Goal: Information Seeking & Learning: Check status

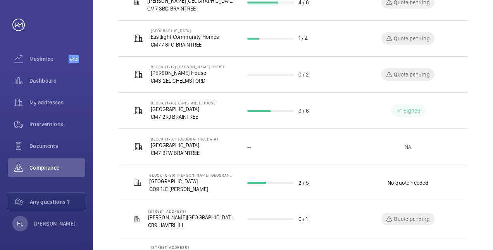
scroll to position [217, 0]
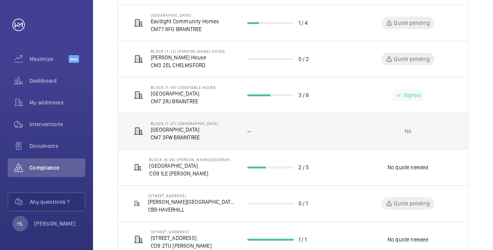
click at [192, 131] on p "[GEOGRAPHIC_DATA]" at bounding box center [184, 130] width 67 height 8
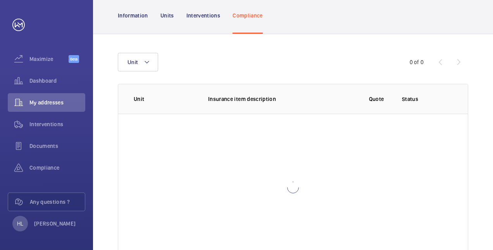
scroll to position [95, 0]
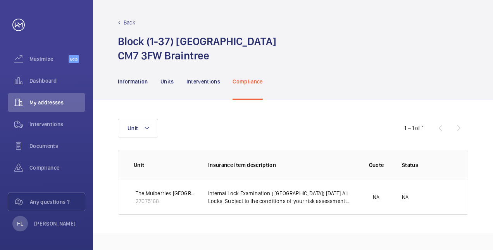
click at [118, 26] on div "Back" at bounding box center [293, 23] width 350 height 8
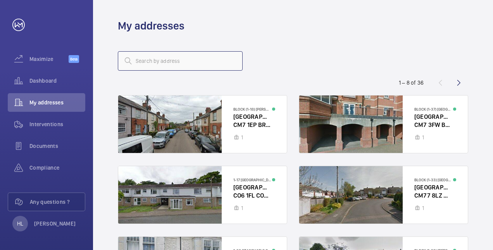
click at [166, 63] on input "text" at bounding box center [180, 60] width 125 height 19
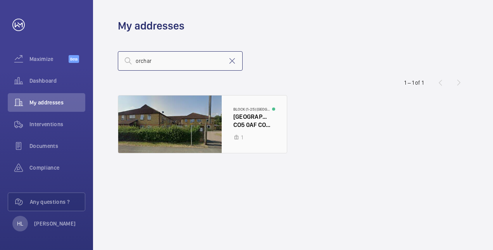
type input "orchar"
click at [186, 121] on div at bounding box center [202, 123] width 169 height 57
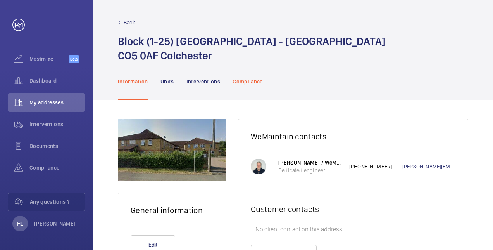
click at [247, 79] on p "Compliance" at bounding box center [247, 81] width 30 height 8
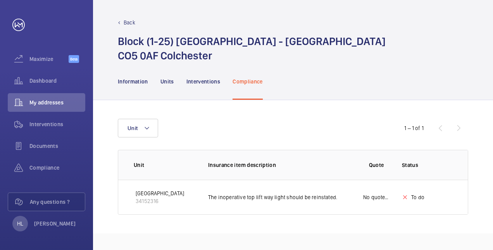
click at [483, 162] on div "Unit 1 – 1 of 1 Unit Insurance item description Quote Status Certificate [GEOGR…" at bounding box center [293, 166] width 400 height 133
click at [160, 194] on p "[GEOGRAPHIC_DATA]" at bounding box center [160, 193] width 48 height 8
click at [148, 195] on p "[GEOGRAPHIC_DATA]" at bounding box center [160, 193] width 48 height 8
click at [482, 211] on div "Unit 1 – 1 of 1 Unit Insurance item description Quote Status Certificate [GEOGR…" at bounding box center [293, 166] width 400 height 133
click at [127, 21] on p "Back" at bounding box center [130, 23] width 12 height 8
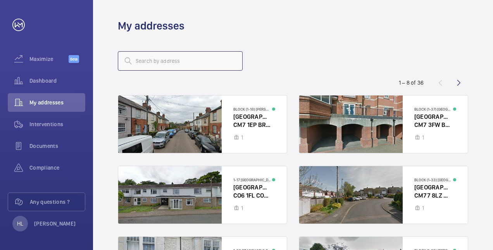
click at [165, 58] on input "text" at bounding box center [180, 60] width 125 height 19
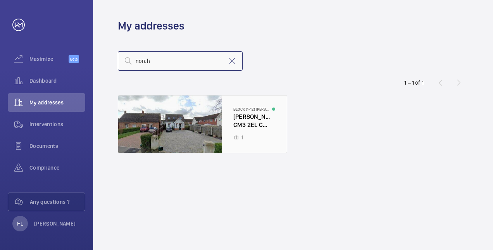
type input "norah"
click at [179, 110] on div at bounding box center [202, 123] width 169 height 57
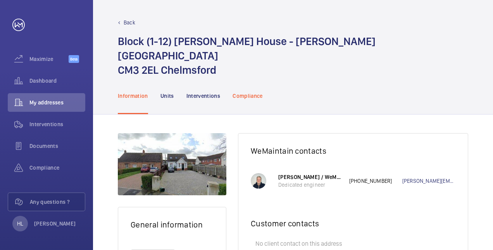
click at [257, 92] on p "Compliance" at bounding box center [247, 96] width 30 height 8
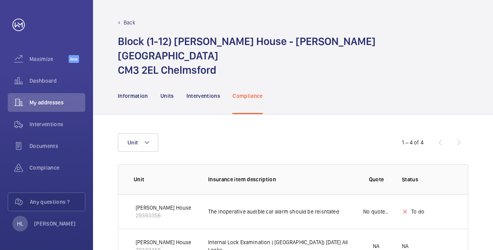
click at [122, 18] on div "Back Block (1-12) [PERSON_NAME] House - [PERSON_NAME] House CM3 2EL [GEOGRAPHIC…" at bounding box center [293, 38] width 400 height 77
click at [125, 22] on p "Back" at bounding box center [130, 23] width 12 height 8
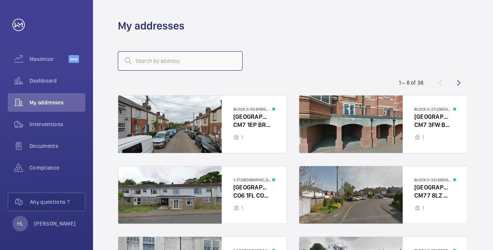
click at [173, 66] on input "text" at bounding box center [180, 60] width 125 height 19
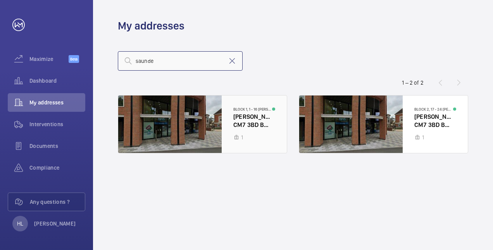
type input "saunde"
click at [213, 131] on div at bounding box center [202, 123] width 169 height 57
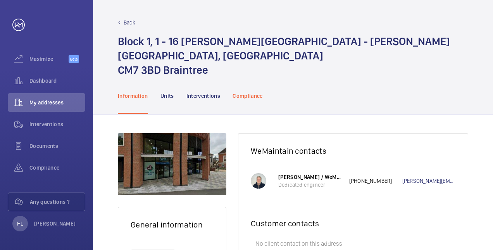
click at [253, 92] on p "Compliance" at bounding box center [247, 96] width 30 height 8
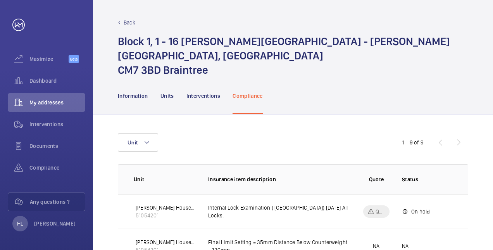
click at [133, 23] on p "Back" at bounding box center [130, 23] width 12 height 8
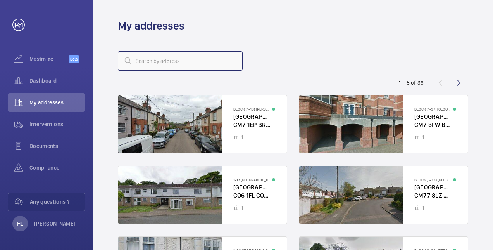
click at [153, 58] on input "text" at bounding box center [180, 60] width 125 height 19
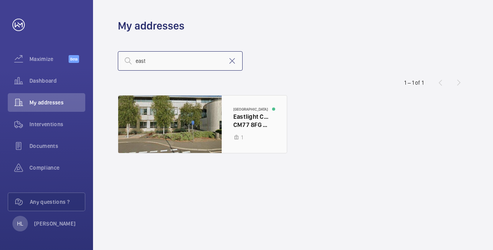
type input "east"
click at [192, 98] on div at bounding box center [202, 123] width 169 height 57
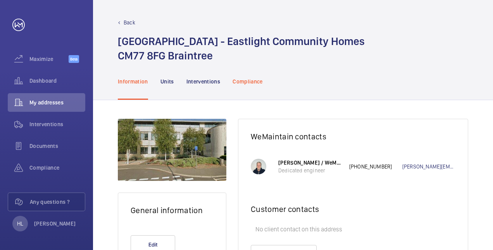
click at [243, 79] on p "Compliance" at bounding box center [247, 81] width 30 height 8
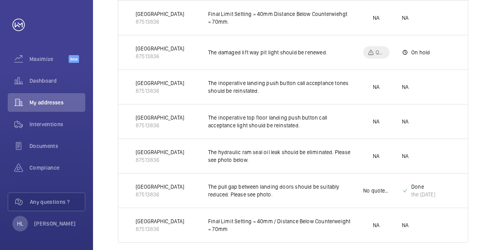
scroll to position [258, 0]
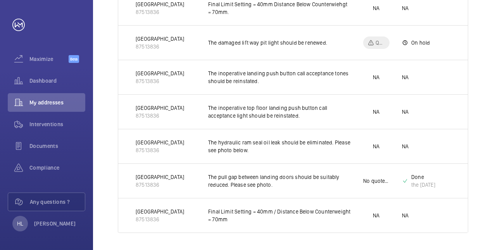
click at [415, 174] on p "Done" at bounding box center [423, 177] width 24 height 8
click at [306, 174] on p "The pull gap between landing doors should be suitably reduced. Please see photo." at bounding box center [279, 180] width 143 height 15
click at [232, 180] on p "The pull gap between landing doors should be suitably reduced. Please see photo." at bounding box center [279, 180] width 143 height 15
click at [154, 177] on p "[GEOGRAPHIC_DATA]" at bounding box center [160, 177] width 48 height 8
click at [150, 177] on p "[GEOGRAPHIC_DATA]" at bounding box center [160, 177] width 48 height 8
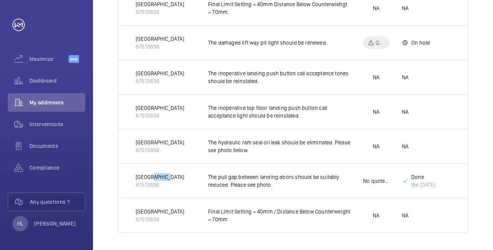
click at [150, 177] on p "[GEOGRAPHIC_DATA]" at bounding box center [160, 177] width 48 height 8
drag, startPoint x: 150, startPoint y: 177, endPoint x: 139, endPoint y: 171, distance: 12.5
click at [139, 171] on td "[GEOGRAPHIC_DATA] 87513836" at bounding box center [156, 180] width 77 height 34
click at [238, 174] on p "The pull gap between landing doors should be suitably reduced. Please see photo." at bounding box center [279, 180] width 143 height 15
click at [261, 181] on p "The pull gap between landing doors should be suitably reduced. Please see photo." at bounding box center [279, 180] width 143 height 15
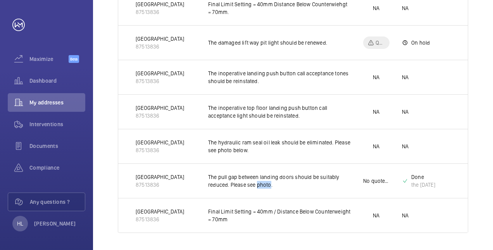
click at [261, 181] on p "The pull gap between landing doors should be suitably reduced. Please see photo." at bounding box center [279, 180] width 143 height 15
click at [370, 191] on td "No quote needed" at bounding box center [370, 180] width 39 height 34
click at [492, 151] on html "Your request has been sent. We will contact you soon. Maximize Beta Dashboard M…" at bounding box center [246, 125] width 493 height 250
click at [479, 148] on div "Unit 1 – 9 of 9 Unit Insurance item description Quote Status Certificate East l…" at bounding box center [293, 46] width 400 height 409
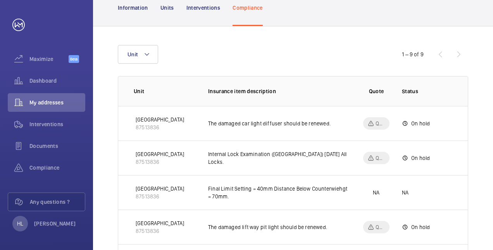
scroll to position [0, 0]
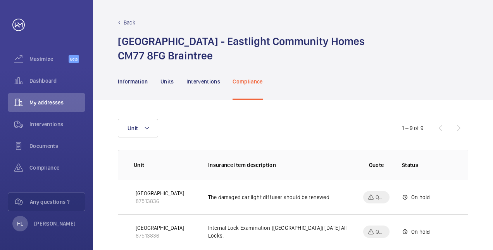
click at [125, 24] on p "Back" at bounding box center [130, 23] width 12 height 8
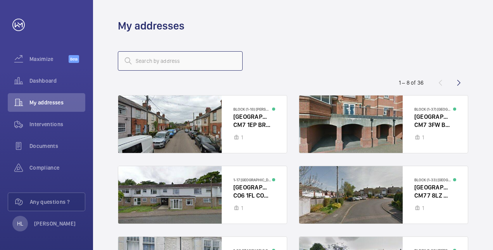
click at [174, 57] on input "text" at bounding box center [180, 60] width 125 height 19
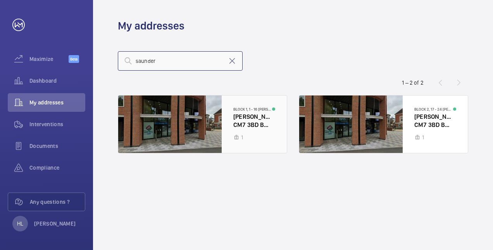
type input "saunder"
click at [206, 121] on div at bounding box center [202, 123] width 169 height 57
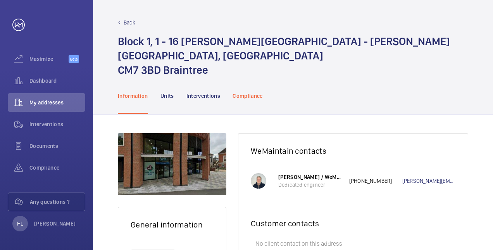
click at [255, 92] on p "Compliance" at bounding box center [247, 96] width 30 height 8
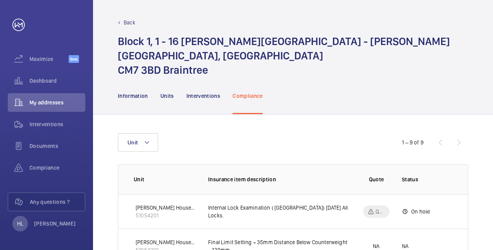
click at [133, 21] on p "Back" at bounding box center [130, 23] width 12 height 8
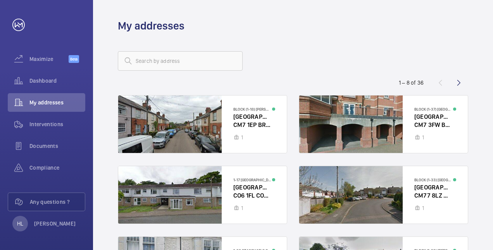
click at [186, 50] on wm-front-address-list "1 – 8 of 36 Block (1-18) [PERSON_NAME][GEOGRAPHIC_DATA] [GEOGRAPHIC_DATA] (1-37…" at bounding box center [293, 218] width 400 height 370
click at [185, 54] on input "text" at bounding box center [180, 60] width 125 height 19
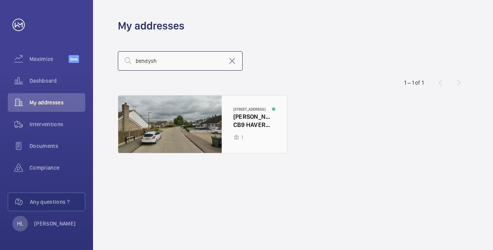
type input "bendysh"
click at [155, 109] on div at bounding box center [202, 123] width 169 height 57
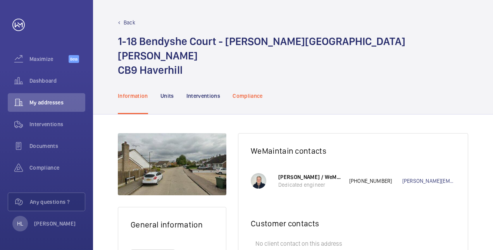
click at [252, 92] on p "Compliance" at bounding box center [247, 96] width 30 height 8
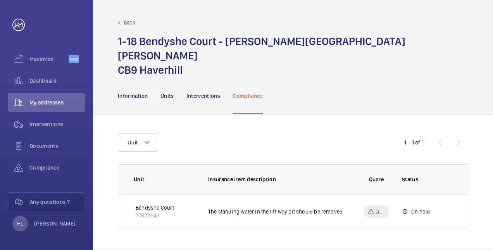
click at [483, 165] on div "Unit 1 – 1 of 1 Unit Insurance item description Quote Status Certificate Bendys…" at bounding box center [293, 180] width 400 height 133
click at [325, 227] on div "Unit 1 – 1 of 1 Unit Insurance item description Quote Status Certificate Bendys…" at bounding box center [293, 180] width 400 height 133
click at [270, 207] on p "The standing water in the lift way pit should be removed" at bounding box center [279, 211] width 143 height 8
click at [216, 219] on div "Unit 1 – 1 of 1 Unit Insurance item description Quote Status Certificate Bendys…" at bounding box center [293, 180] width 400 height 133
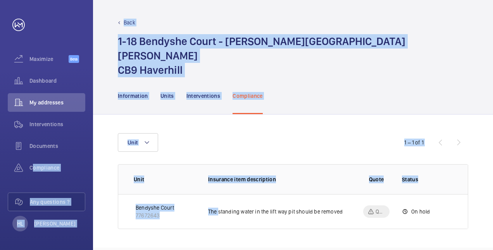
drag, startPoint x: 216, startPoint y: 219, endPoint x: -126, endPoint y: 134, distance: 351.7
click at [0, 134] on html "Your request has been sent. We will contact you soon. Maximize Beta Dashboard M…" at bounding box center [246, 125] width 493 height 250
